Goal: Information Seeking & Learning: Learn about a topic

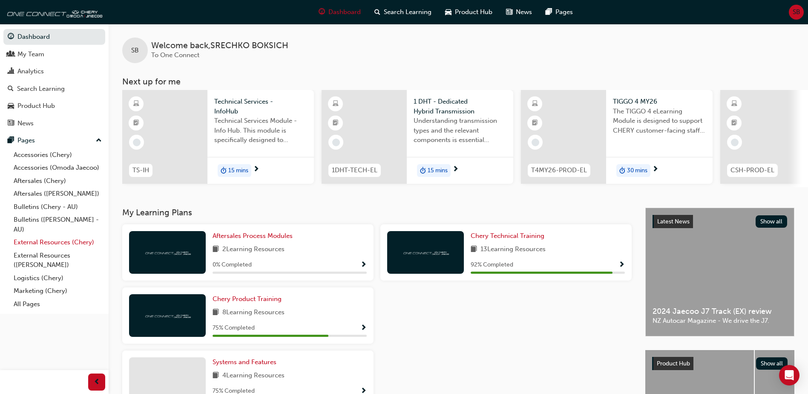
click at [58, 240] on link "External Resources (Chery)" at bounding box center [57, 242] width 95 height 13
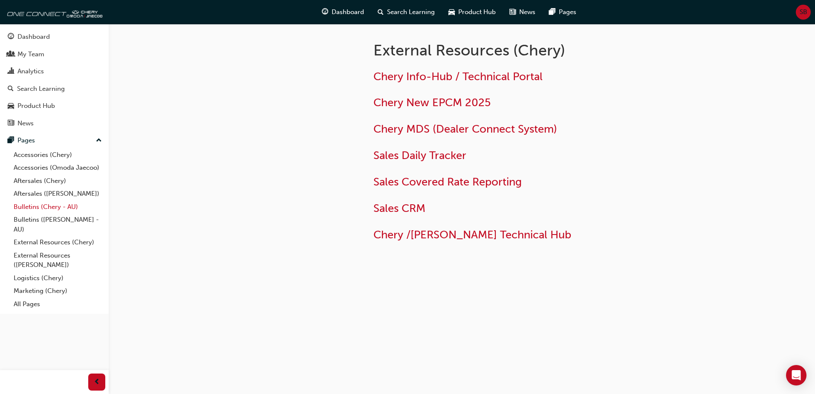
click at [55, 205] on link "Bulletins (Chery - AU)" at bounding box center [57, 206] width 95 height 13
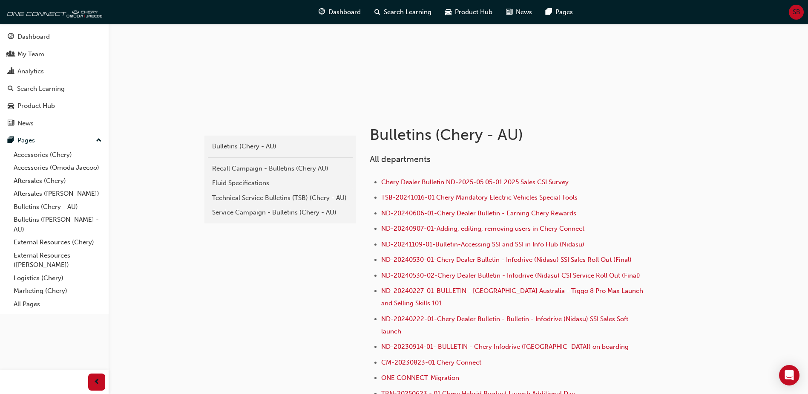
scroll to position [96, 0]
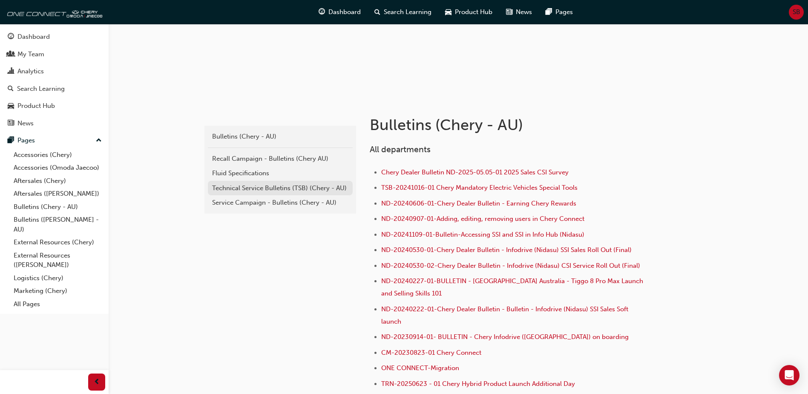
click at [269, 185] on div "Technical Service Bulletins (TSB) (Chery - AU)" at bounding box center [280, 188] width 136 height 10
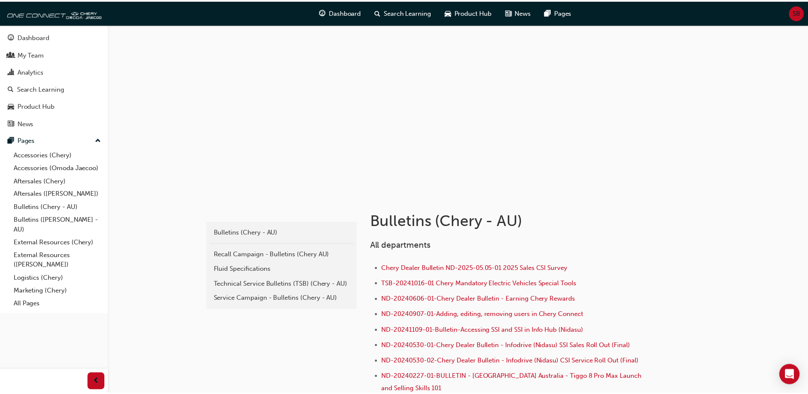
scroll to position [96, 0]
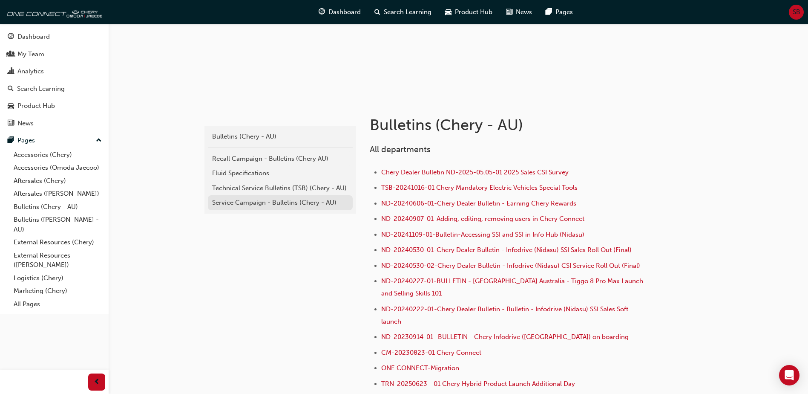
click at [255, 202] on div "Service Campaign - Bulletins (Chery - AU)" at bounding box center [280, 203] width 136 height 10
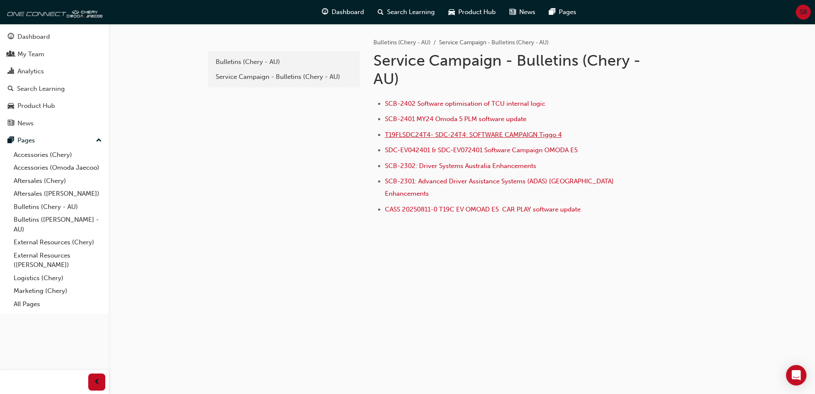
click at [433, 133] on span "T19FLSDC24T4- SDC-24T4: SOFTWARE CAMPAIGN Tiggo 4" at bounding box center [473, 135] width 177 height 8
click at [421, 101] on span "SCB-2402 Software optimisation of TCU internal logic" at bounding box center [465, 104] width 160 height 8
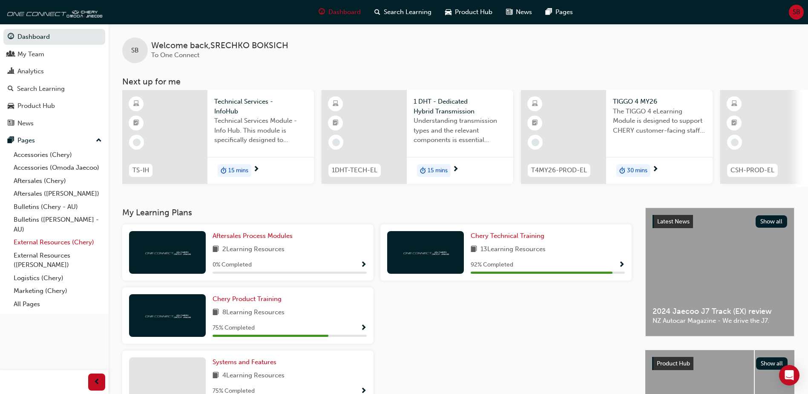
click at [60, 242] on link "External Resources (Chery)" at bounding box center [57, 242] width 95 height 13
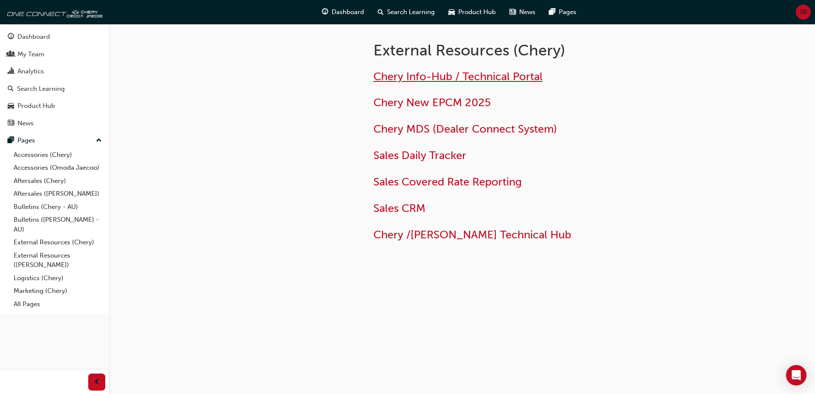
click at [416, 75] on span "Chery Info-Hub / Technical Portal" at bounding box center [457, 76] width 169 height 13
